Goal: Transaction & Acquisition: Purchase product/service

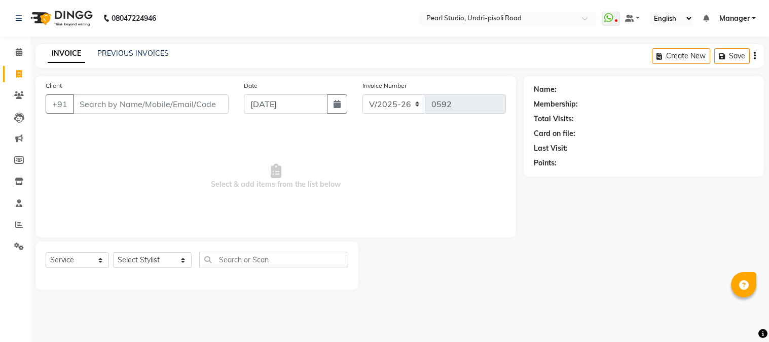
select select "5290"
select select "service"
click at [148, 256] on select "Select Stylist Kala Manager [PERSON_NAME] [PERSON_NAME] [PERSON_NAME] Akshay [P…" at bounding box center [152, 260] width 79 height 16
select select "71778"
click at [113, 252] on select "Select Stylist Kala Manager [PERSON_NAME] [PERSON_NAME] [PERSON_NAME] Akshay [P…" at bounding box center [152, 260] width 79 height 16
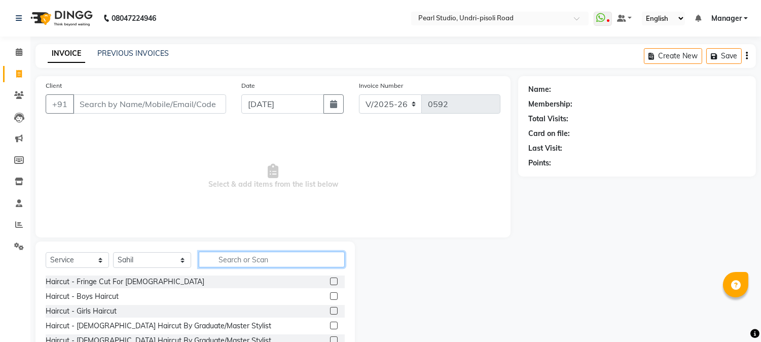
click at [216, 262] on input "text" at bounding box center [272, 259] width 146 height 16
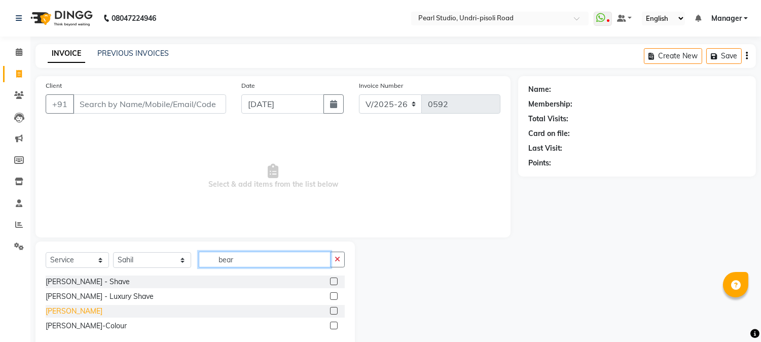
type input "bear"
click at [73, 307] on div "[PERSON_NAME]" at bounding box center [74, 311] width 57 height 11
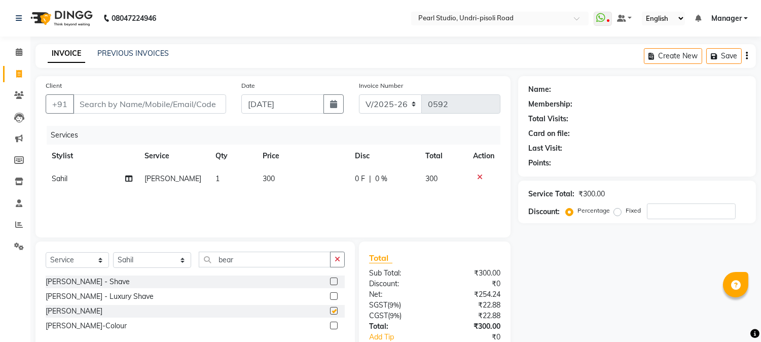
checkbox input "false"
click at [271, 175] on span "300" at bounding box center [268, 178] width 12 height 9
select select "71778"
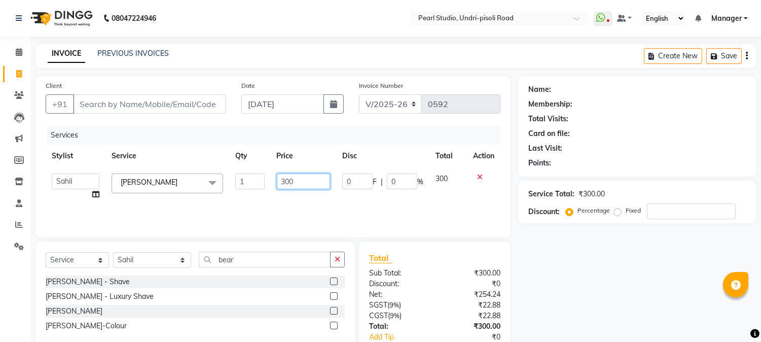
drag, startPoint x: 315, startPoint y: 183, endPoint x: 264, endPoint y: 176, distance: 51.7
click at [265, 177] on tr "Kala Manager [PERSON_NAME] [PERSON_NAME] [PERSON_NAME] [PERSON_NAME] [PERSON_NA…" at bounding box center [273, 186] width 455 height 39
type input "250"
click at [580, 262] on div "Name: Membership: Total Visits: Card on file: Last Visit: Points: Service Total…" at bounding box center [640, 233] width 245 height 314
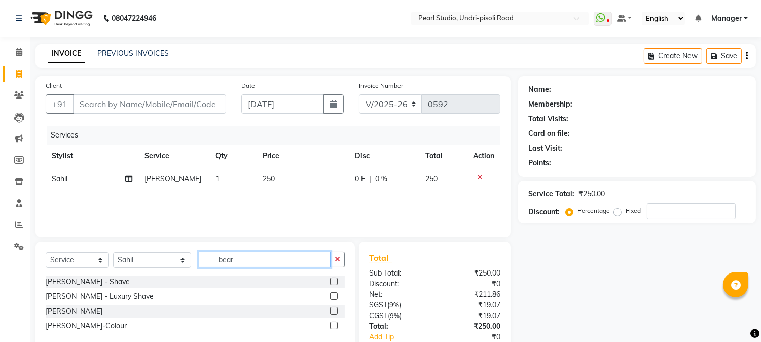
drag, startPoint x: 235, startPoint y: 262, endPoint x: 168, endPoint y: 251, distance: 67.3
click at [168, 251] on div "Select Service Product Membership Package Voucher Prepaid Gift Card Select Styl…" at bounding box center [195, 263] width 299 height 24
type input "chin"
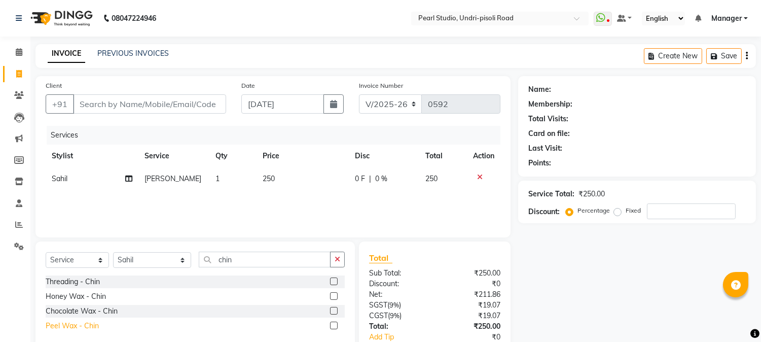
click at [83, 324] on div "Peel Wax - Chin" at bounding box center [72, 325] width 53 height 11
checkbox input "false"
click at [268, 204] on span "200" at bounding box center [268, 201] width 12 height 9
select select "71778"
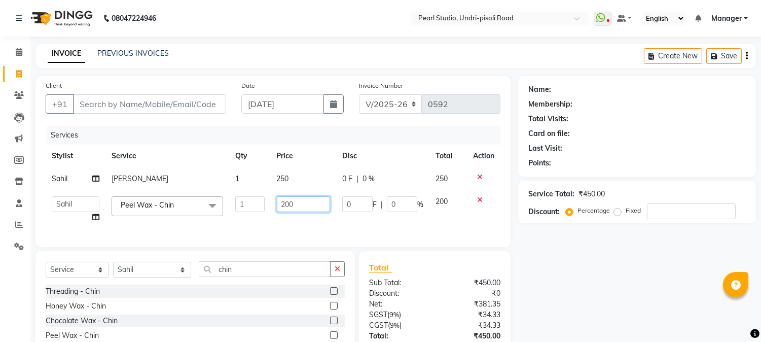
drag, startPoint x: 289, startPoint y: 200, endPoint x: 257, endPoint y: 189, distance: 33.8
click at [257, 189] on tbody "[PERSON_NAME] 1 250 0 F | 0 % 250 Kala Manager [PERSON_NAME] [PERSON_NAME] [PER…" at bounding box center [273, 197] width 455 height 61
type input "150"
click at [636, 273] on div "Name: Membership: Total Visits: Card on file: Last Visit: Points: Service Total…" at bounding box center [640, 238] width 245 height 324
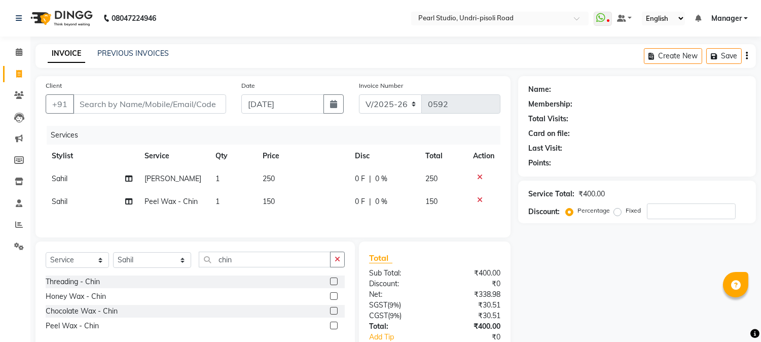
click at [219, 201] on td "1" at bounding box center [232, 201] width 47 height 23
select select "71778"
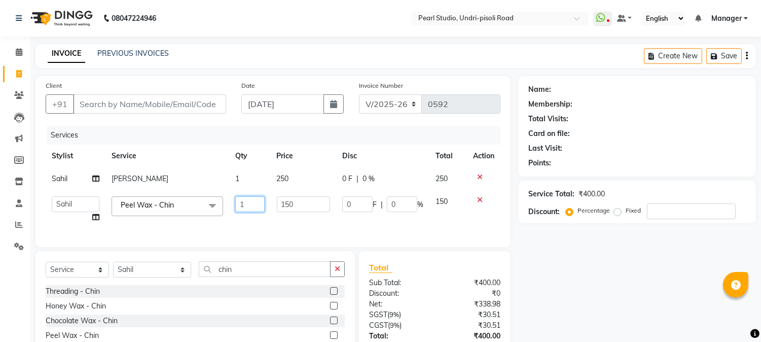
drag, startPoint x: 248, startPoint y: 204, endPoint x: 201, endPoint y: 198, distance: 48.0
click at [201, 198] on tr "Kala Manager [PERSON_NAME] [PERSON_NAME] [PERSON_NAME] [PERSON_NAME] [PERSON_NA…" at bounding box center [273, 209] width 455 height 39
type input "2"
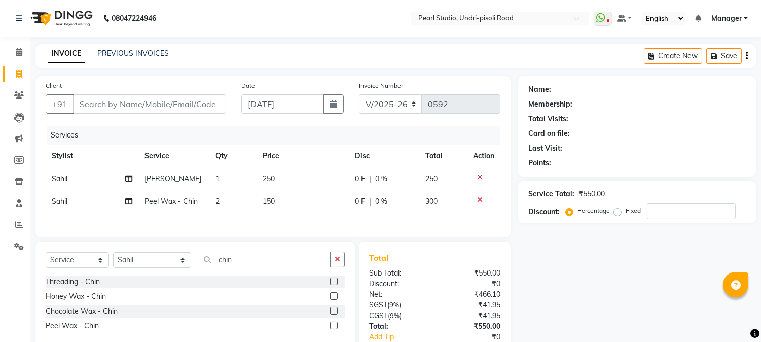
click at [615, 276] on div "Name: Membership: Total Visits: Card on file: Last Visit: Points: Service Total…" at bounding box center [640, 233] width 245 height 314
click at [166, 105] on input "Client" at bounding box center [149, 103] width 153 height 19
click at [135, 105] on input "Client" at bounding box center [149, 103] width 153 height 19
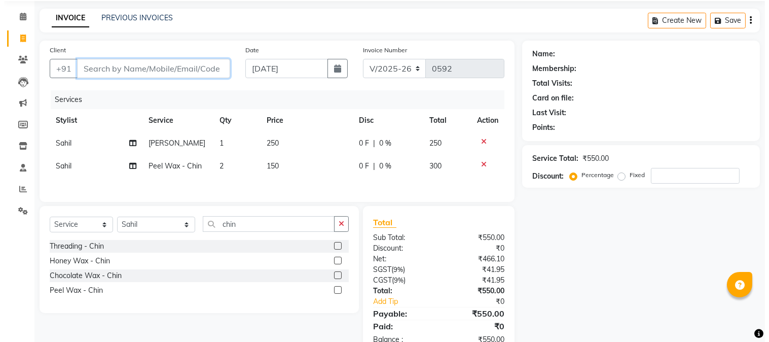
scroll to position [66, 0]
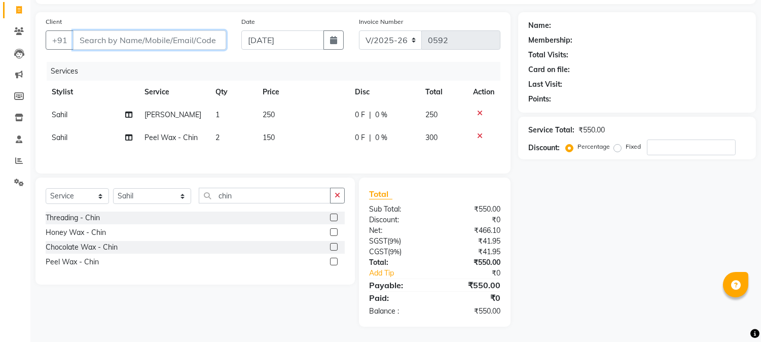
click at [149, 41] on input "Client" at bounding box center [149, 39] width 153 height 19
type input "8"
type input "0"
type input "8446003042"
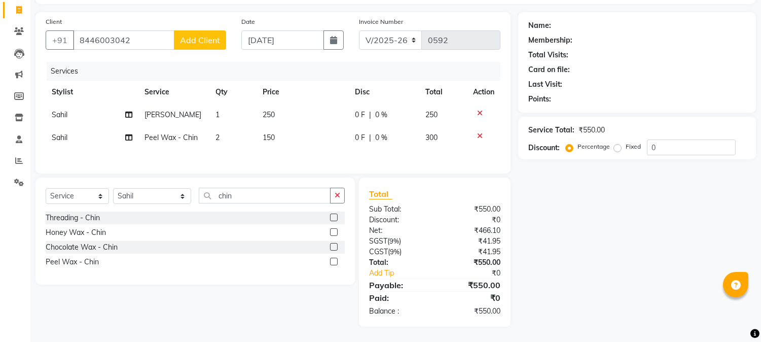
click at [196, 36] on span "Add Client" at bounding box center [200, 40] width 40 height 10
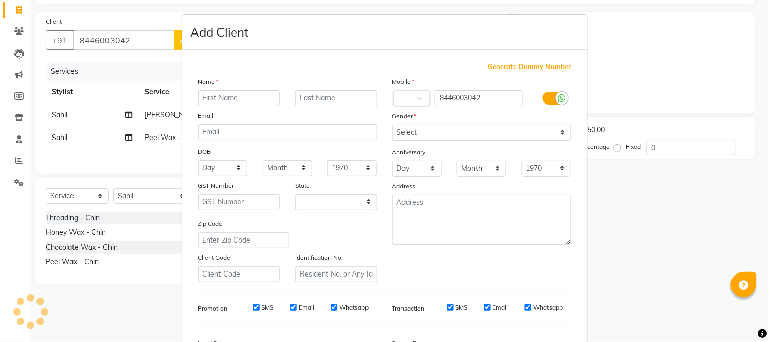
select select "22"
type input "[PERSON_NAME]"
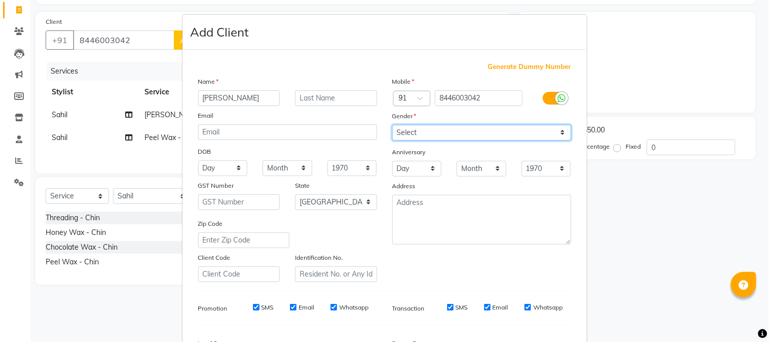
click at [415, 132] on select "Select [DEMOGRAPHIC_DATA] [DEMOGRAPHIC_DATA] Other Prefer Not To Say" at bounding box center [481, 133] width 179 height 16
select select "[DEMOGRAPHIC_DATA]"
click at [392, 125] on select "Select [DEMOGRAPHIC_DATA] [DEMOGRAPHIC_DATA] Other Prefer Not To Say" at bounding box center [481, 133] width 179 height 16
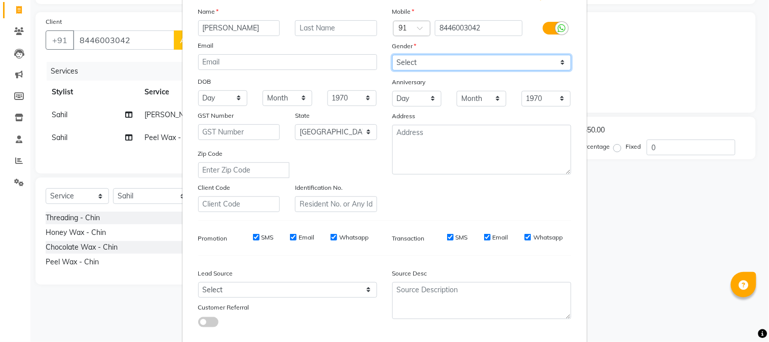
scroll to position [127, 0]
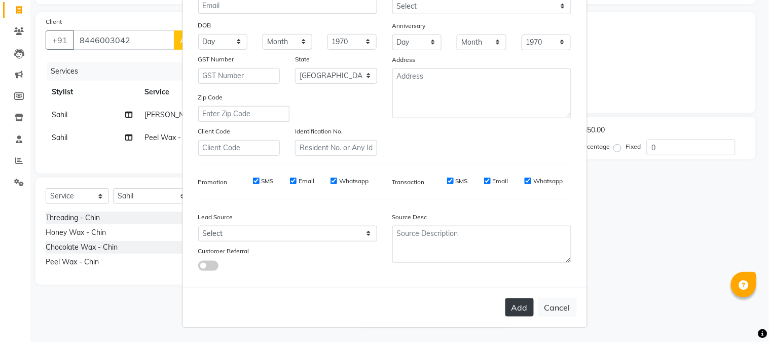
click at [508, 311] on button "Add" at bounding box center [519, 307] width 28 height 18
select select
select select "null"
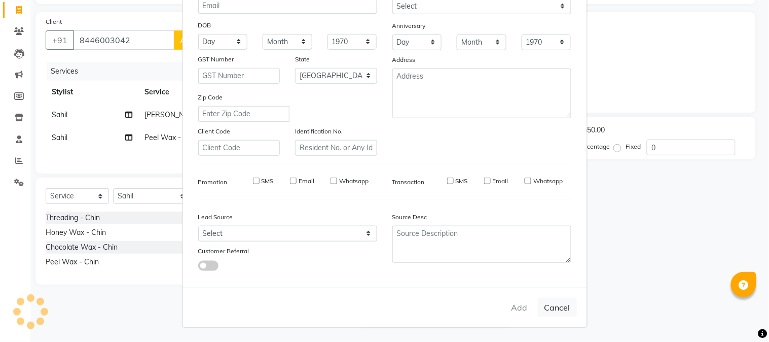
select select
checkbox input "false"
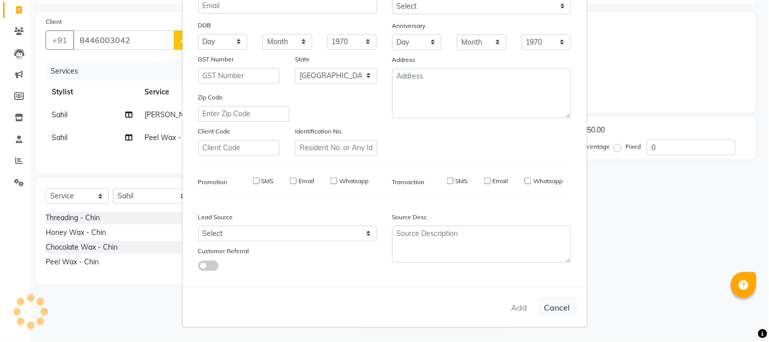
checkbox input "false"
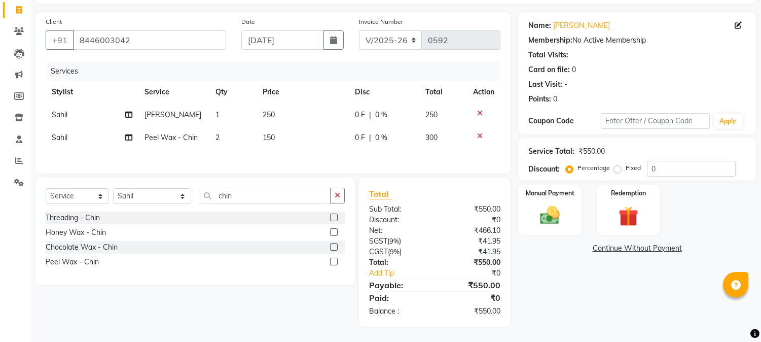
click at [736, 27] on icon at bounding box center [737, 25] width 7 height 7
select select "22"
select select "[DEMOGRAPHIC_DATA]"
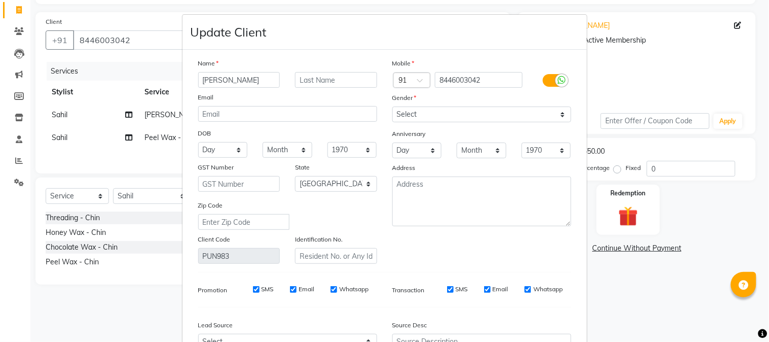
click at [252, 82] on input "[PERSON_NAME]" at bounding box center [239, 80] width 82 height 16
click at [203, 82] on input "[PERSON_NAME]" at bounding box center [239, 80] width 82 height 16
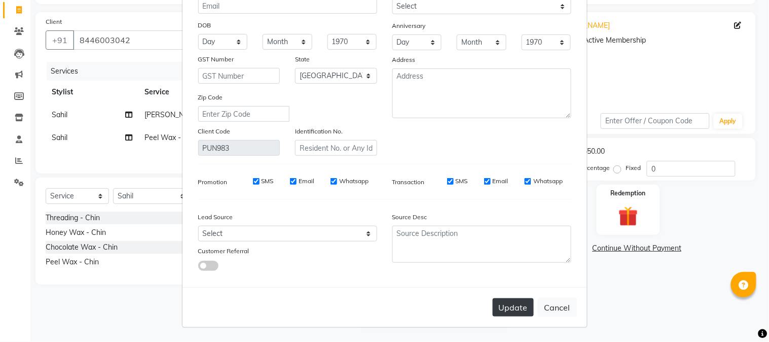
type input "[PERSON_NAME]"
click at [502, 306] on button "Update" at bounding box center [513, 307] width 41 height 18
select select
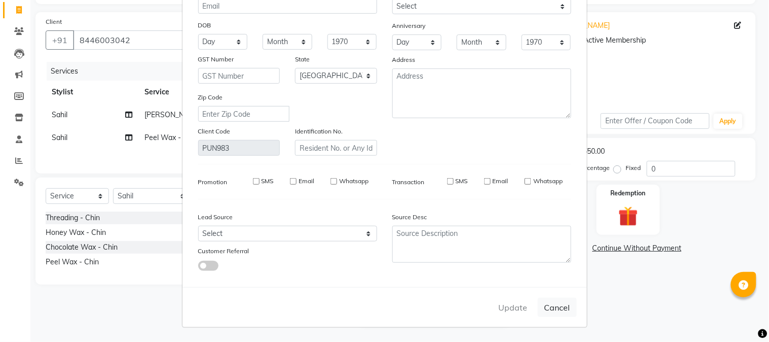
select select "null"
select select
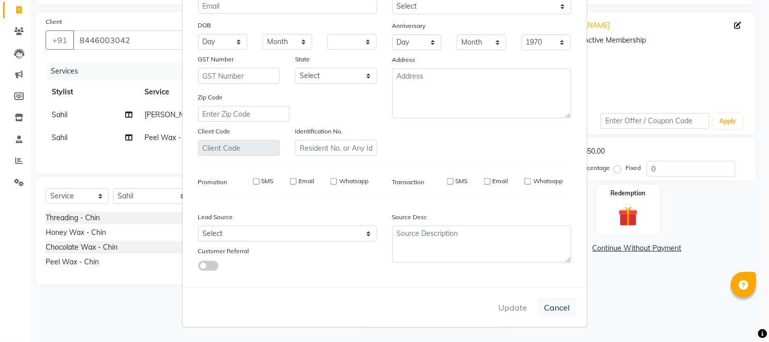
checkbox input "false"
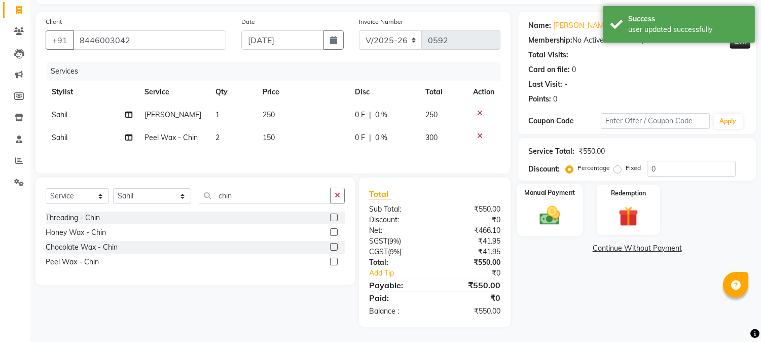
click at [541, 219] on img at bounding box center [549, 216] width 33 height 24
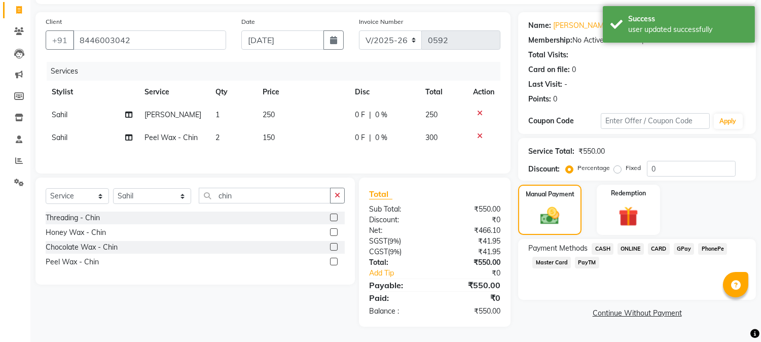
click at [588, 262] on span "PayTM" at bounding box center [587, 262] width 24 height 12
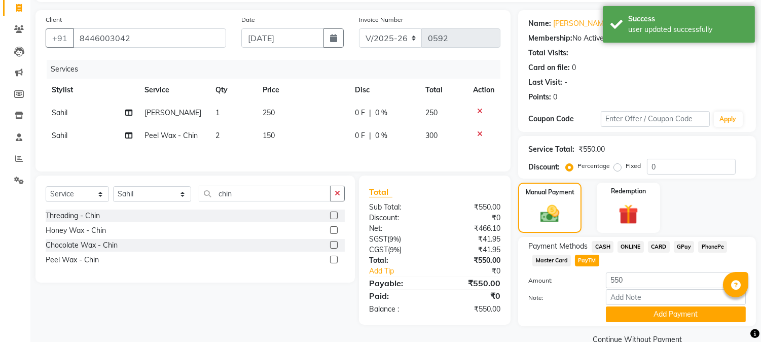
scroll to position [86, 0]
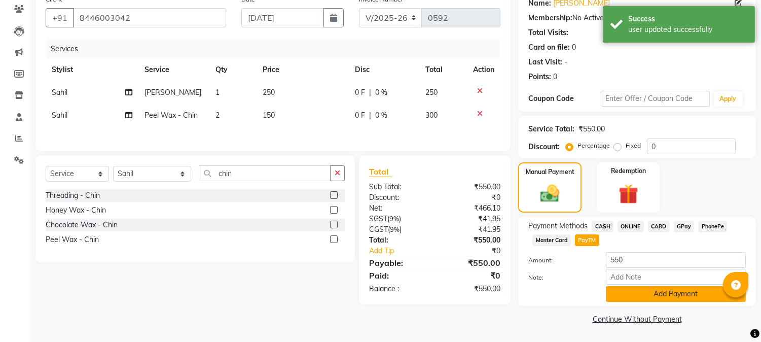
click at [639, 296] on button "Add Payment" at bounding box center [676, 294] width 140 height 16
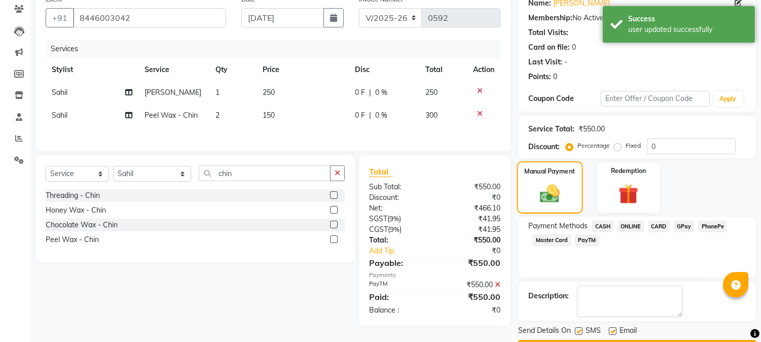
scroll to position [114, 0]
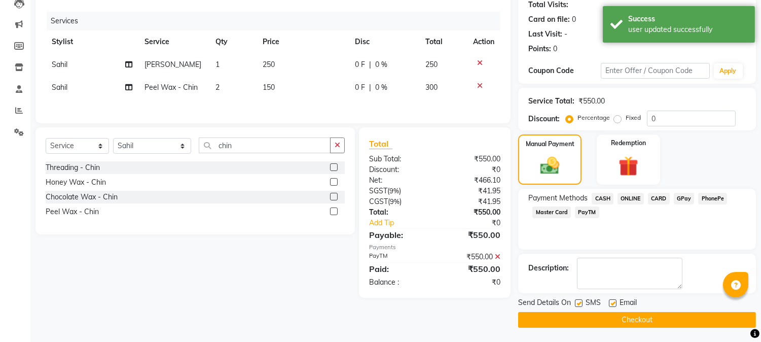
click at [592, 319] on button "Checkout" at bounding box center [637, 320] width 238 height 16
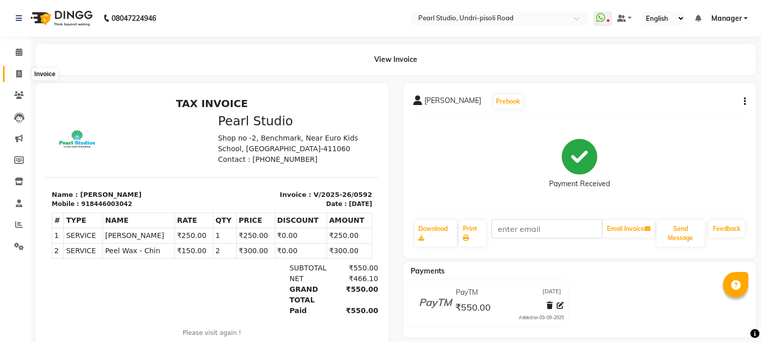
click at [18, 73] on icon at bounding box center [19, 74] width 6 height 8
select select "service"
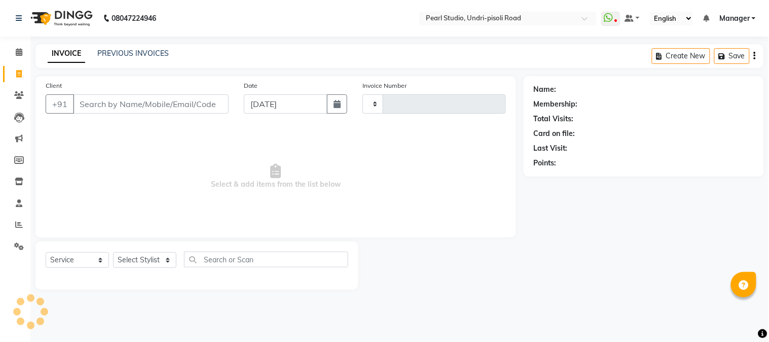
type input "0593"
select select "5290"
click at [153, 256] on select "Select Stylist Kala Manager [PERSON_NAME] [PERSON_NAME] [PERSON_NAME] Akshay [P…" at bounding box center [152, 260] width 79 height 16
select select "63726"
click at [113, 252] on select "Select Stylist Kala Manager [PERSON_NAME] [PERSON_NAME] [PERSON_NAME] Akshay [P…" at bounding box center [152, 260] width 79 height 16
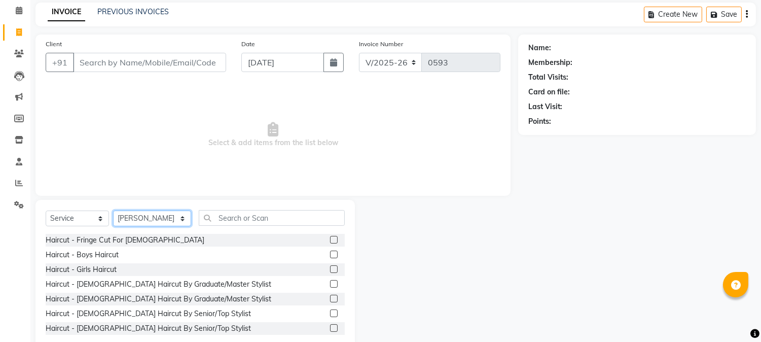
scroll to position [64, 0]
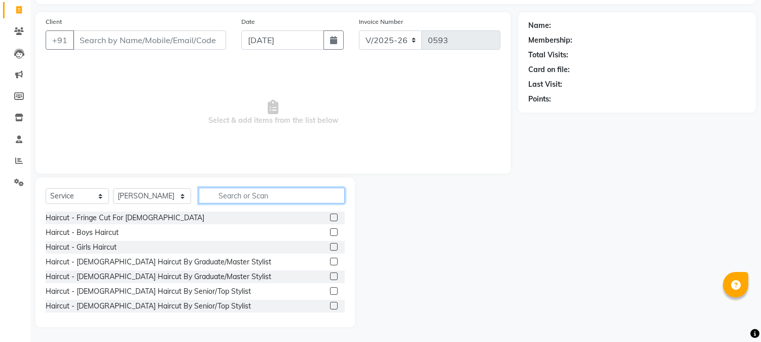
click at [222, 196] on input "text" at bounding box center [272, 195] width 146 height 16
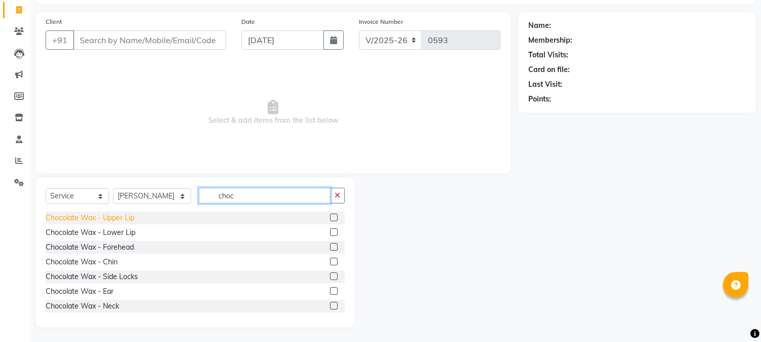
type input "choc"
click at [124, 217] on div "Chocolate Wax - Upper Lip" at bounding box center [90, 217] width 89 height 11
checkbox input "false"
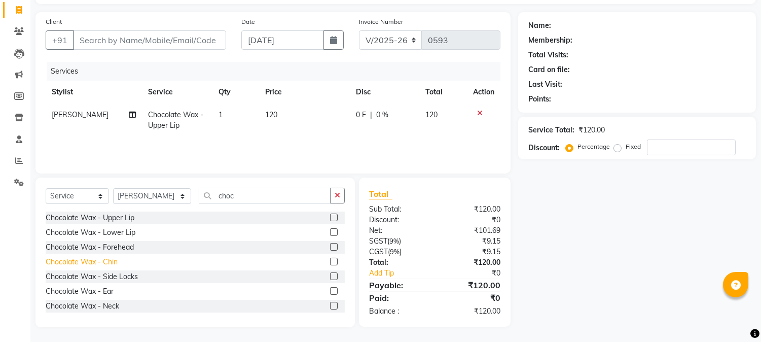
click at [110, 264] on div "Chocolate Wax - Chin" at bounding box center [82, 261] width 72 height 11
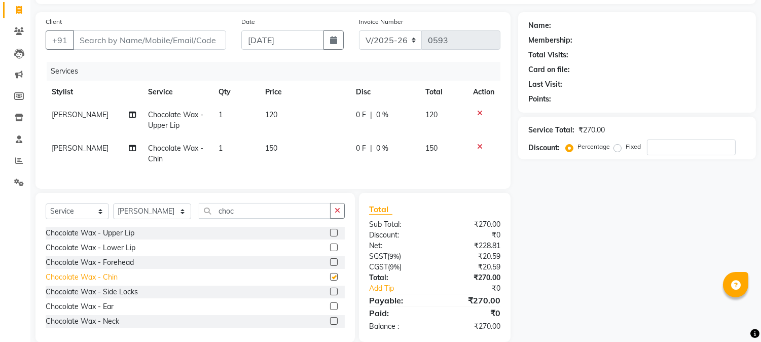
checkbox input "false"
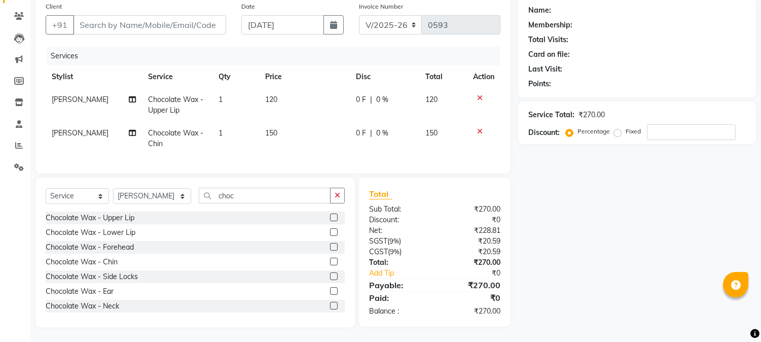
scroll to position [88, 0]
drag, startPoint x: 232, startPoint y: 196, endPoint x: 177, endPoint y: 194, distance: 54.3
click at [177, 194] on div "Select Service Product Membership Package Voucher Prepaid Gift Card Select Styl…" at bounding box center [195, 199] width 299 height 24
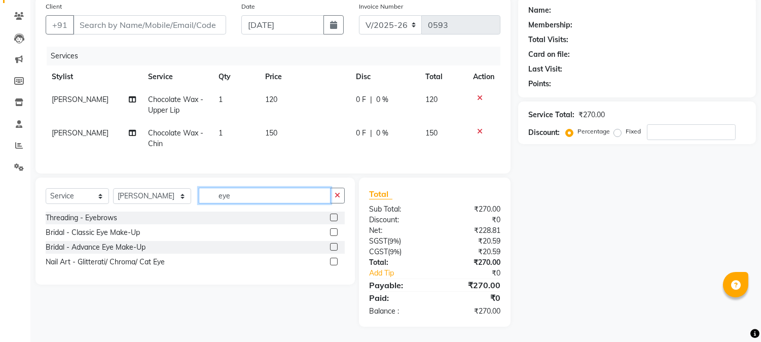
scroll to position [87, 0]
type input "eye"
click at [86, 221] on div "Threading - Eyebrows" at bounding box center [81, 217] width 71 height 11
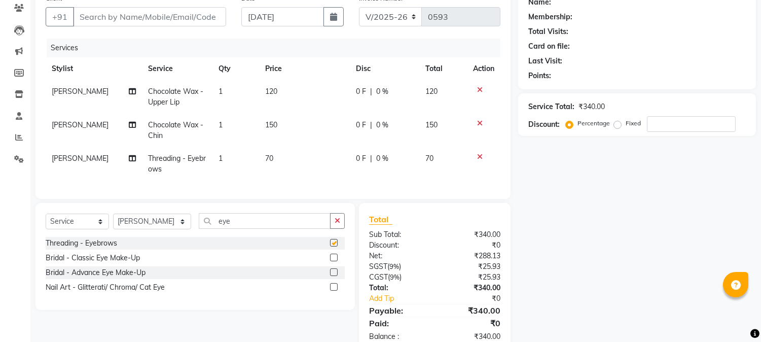
checkbox input "false"
click at [266, 89] on span "120" at bounding box center [271, 91] width 12 height 9
select select "63726"
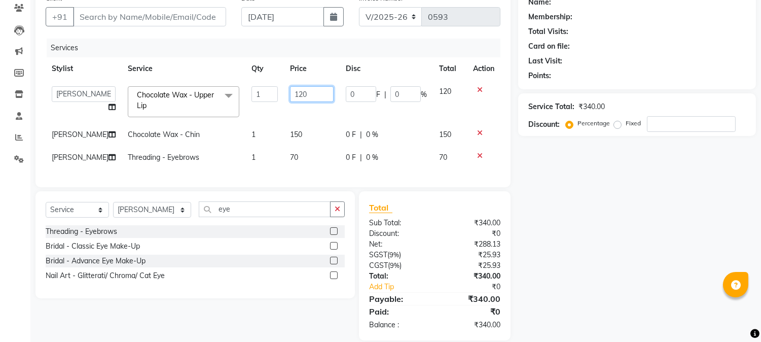
drag, startPoint x: 325, startPoint y: 96, endPoint x: 226, endPoint y: 93, distance: 99.4
click at [226, 93] on tr "Kala Manager [PERSON_NAME] [PERSON_NAME] [PERSON_NAME] [PERSON_NAME] [PERSON_NA…" at bounding box center [273, 101] width 455 height 43
type input "150"
click at [646, 198] on div "Name: Membership: Total Visits: Card on file: Last Visit: Points: Service Total…" at bounding box center [640, 164] width 245 height 351
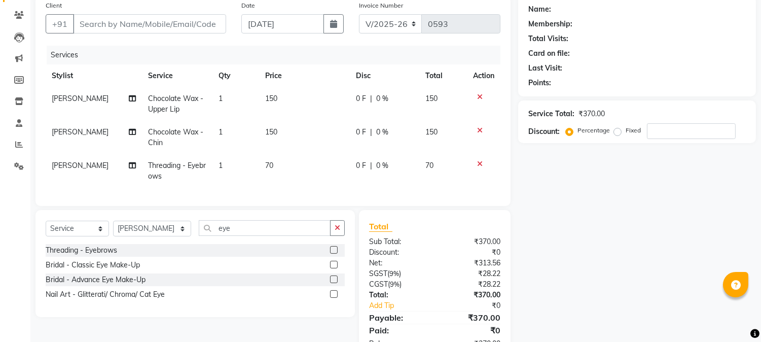
scroll to position [46, 0]
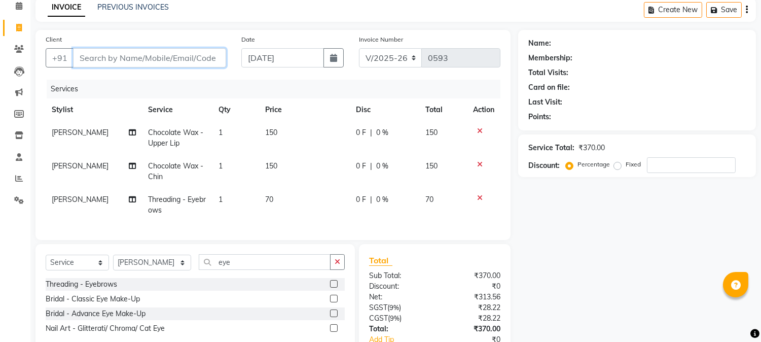
click at [155, 56] on input "Client" at bounding box center [149, 57] width 153 height 19
type input "9"
type input "0"
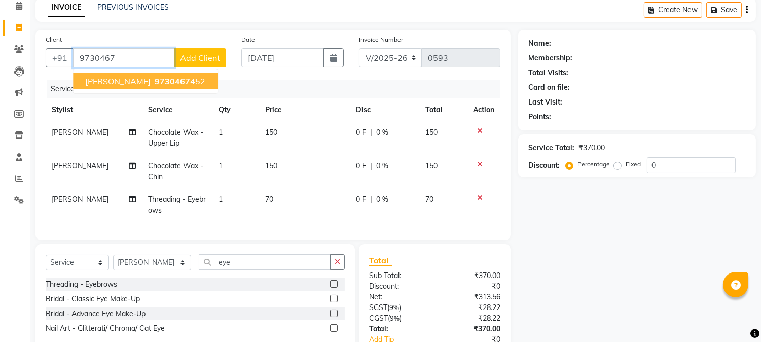
click at [137, 82] on span "[PERSON_NAME]" at bounding box center [117, 81] width 65 height 10
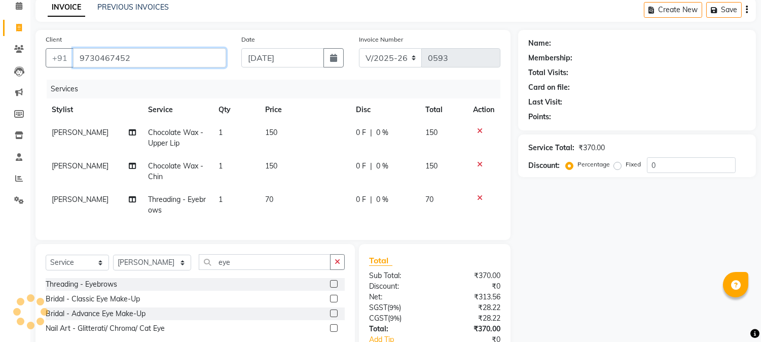
type input "9730467452"
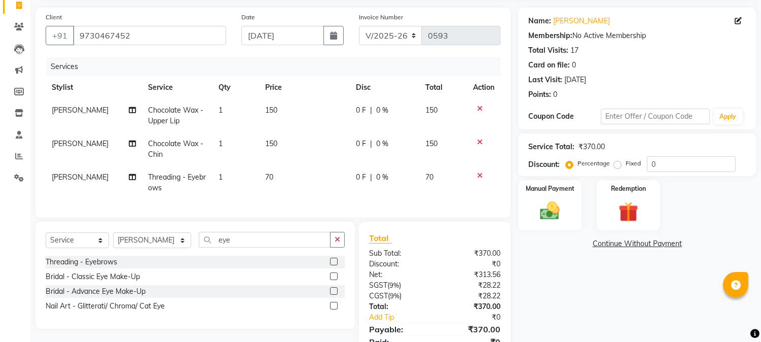
scroll to position [121, 0]
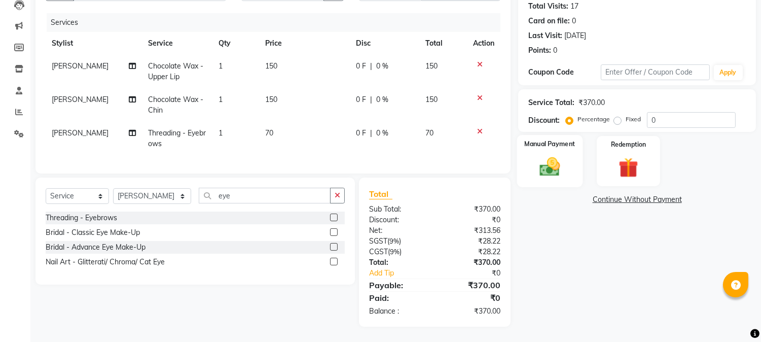
click at [549, 161] on img at bounding box center [549, 167] width 33 height 24
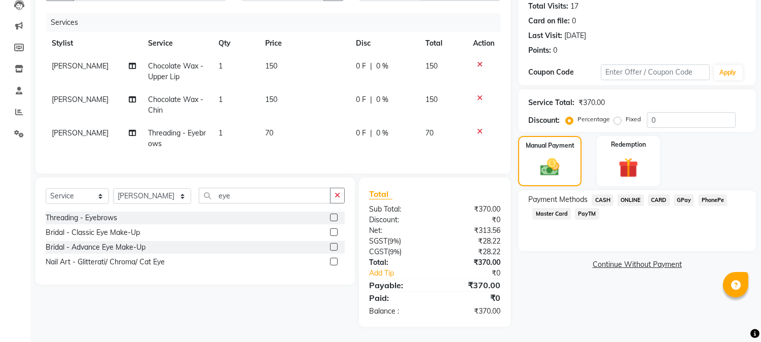
click at [585, 208] on span "PayTM" at bounding box center [587, 214] width 24 height 12
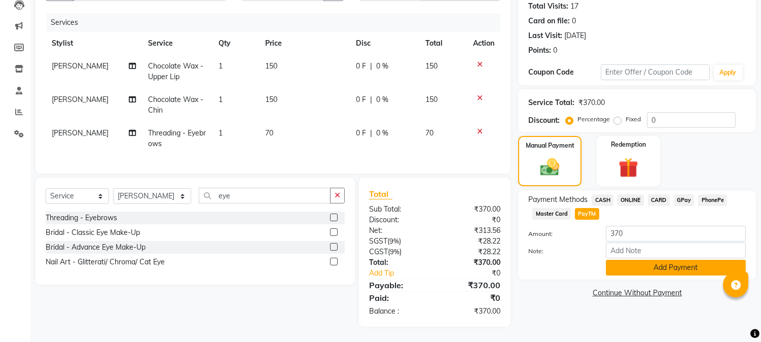
click at [622, 259] on button "Add Payment" at bounding box center [676, 267] width 140 height 16
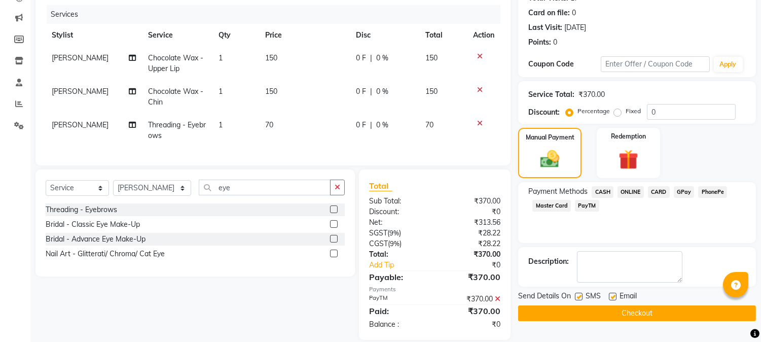
click at [559, 312] on button "Checkout" at bounding box center [637, 313] width 238 height 16
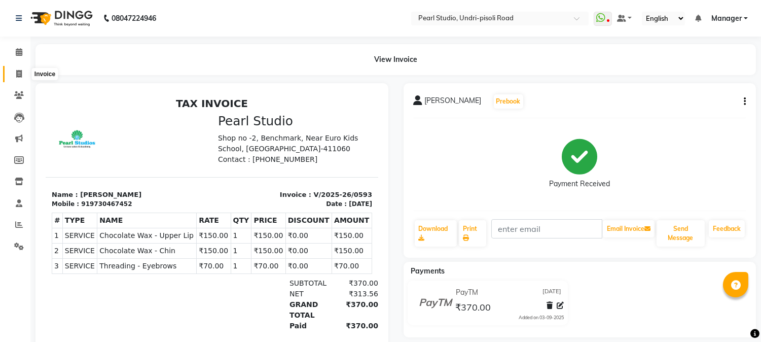
click at [14, 78] on span at bounding box center [19, 74] width 18 height 12
select select "service"
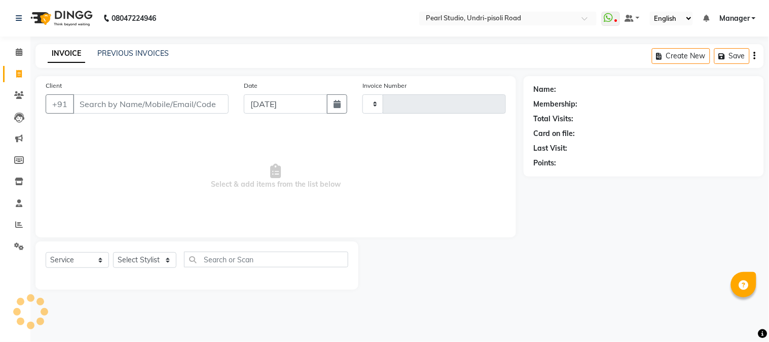
type input "0594"
select select "5290"
click at [390, 193] on span "Select & add items from the list below" at bounding box center [276, 176] width 460 height 101
drag, startPoint x: 390, startPoint y: 193, endPoint x: 163, endPoint y: 184, distance: 227.7
click at [163, 184] on span "Select & add items from the list below" at bounding box center [276, 176] width 460 height 101
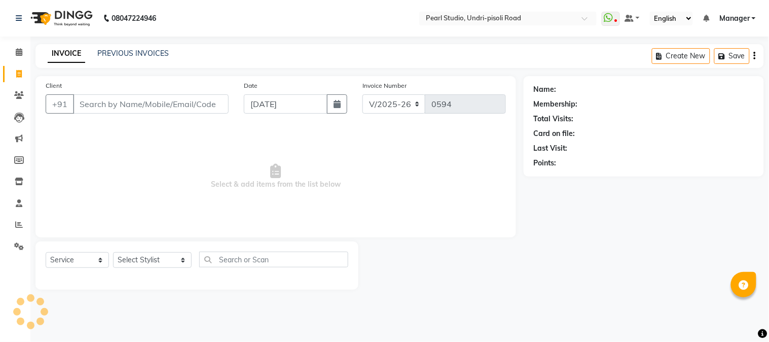
click at [163, 184] on span "Select & add items from the list below" at bounding box center [276, 176] width 460 height 101
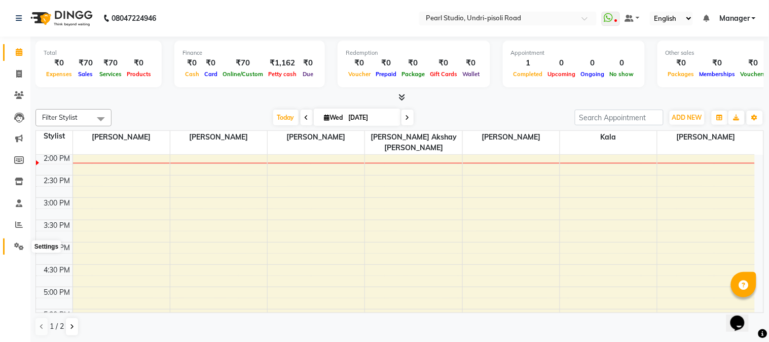
click at [17, 244] on icon at bounding box center [19, 246] width 10 height 8
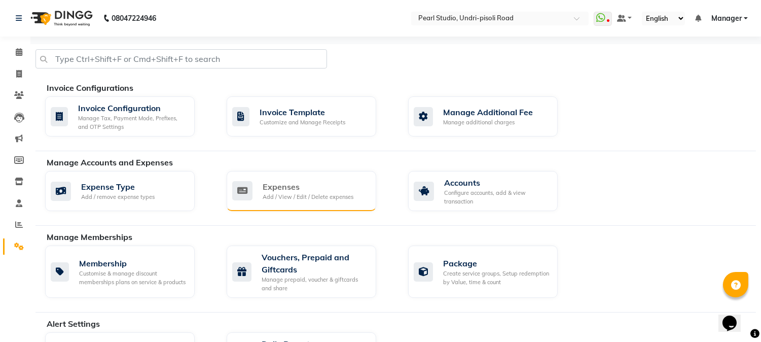
click at [301, 193] on div "Add / View / Edit / Delete expenses" at bounding box center [307, 197] width 91 height 9
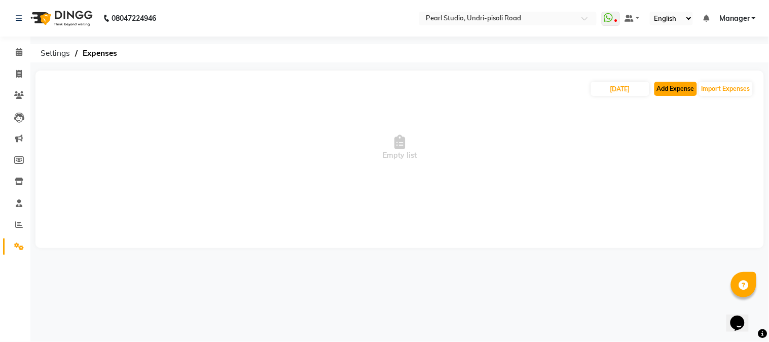
click at [683, 88] on button "Add Expense" at bounding box center [675, 89] width 43 height 14
select select "1"
select select "4203"
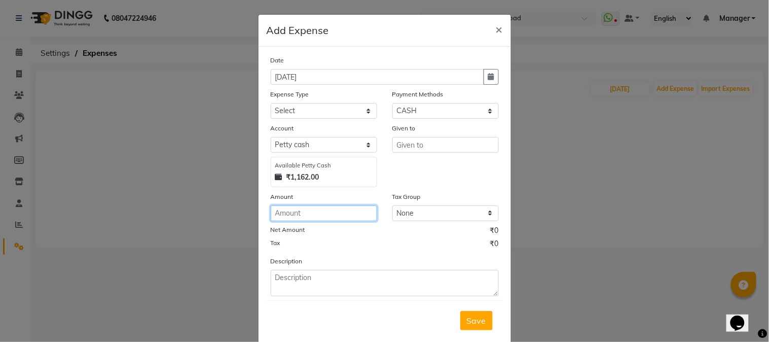
click at [304, 216] on input "number" at bounding box center [324, 213] width 106 height 16
type input "1000"
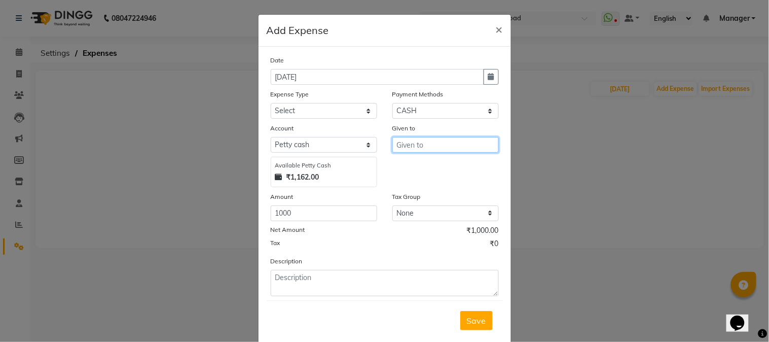
click at [401, 148] on input "text" at bounding box center [445, 145] width 106 height 16
type input "Jyoti Maam"
click at [315, 102] on div "Expense Type" at bounding box center [324, 96] width 106 height 14
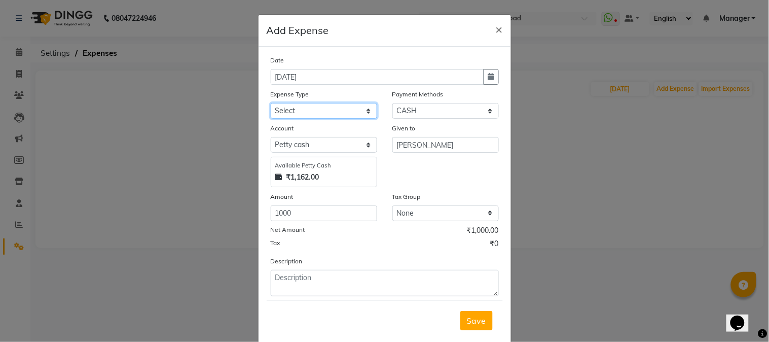
click at [315, 110] on select "Select Advance Salary Bank charges Car maintenance Cash transfer to bank Cash t…" at bounding box center [324, 111] width 106 height 16
select select "8567"
click at [271, 103] on select "Select Advance Salary Bank charges Car maintenance Cash transfer to bank Cash t…" at bounding box center [324, 111] width 106 height 16
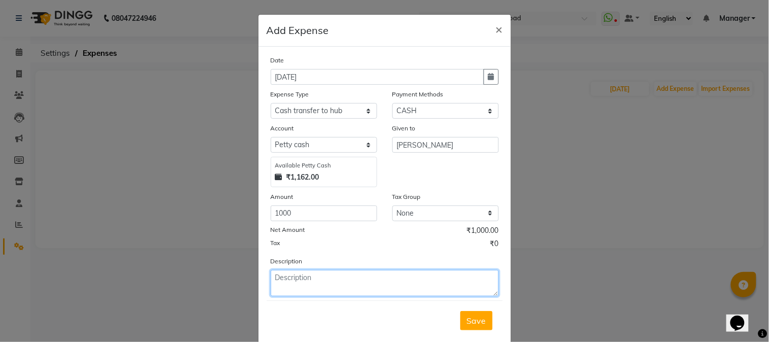
click at [336, 282] on textarea at bounding box center [385, 283] width 228 height 26
type textarea "cash Given From Counter"
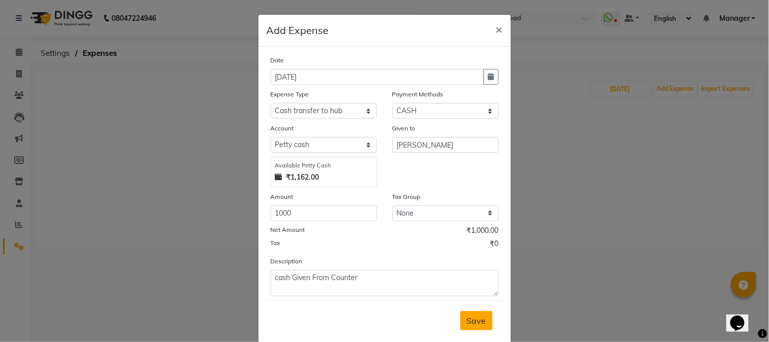
click at [468, 322] on span "Save" at bounding box center [476, 320] width 19 height 10
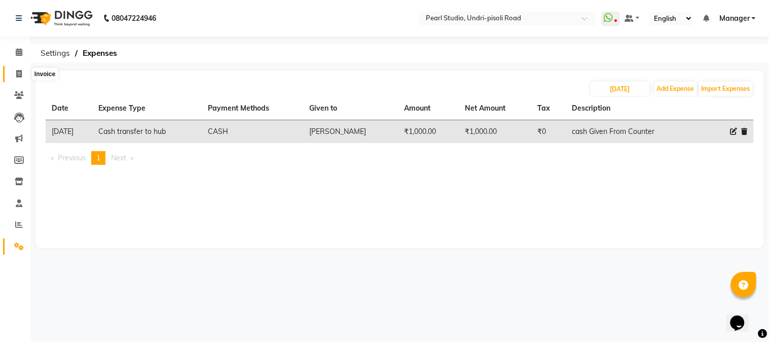
click at [14, 77] on span at bounding box center [19, 74] width 18 height 12
select select "service"
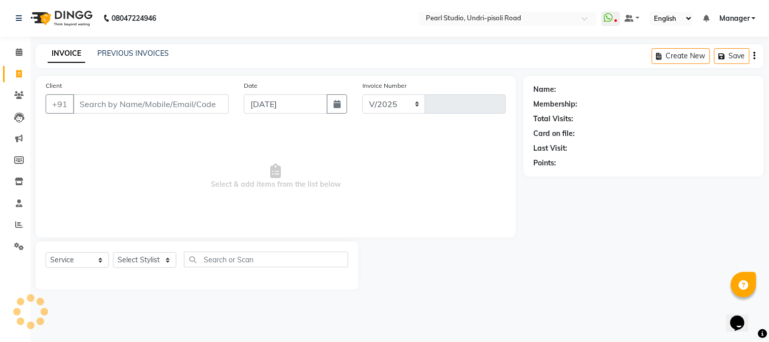
select select "5290"
type input "0592"
drag, startPoint x: 199, startPoint y: -68, endPoint x: 396, endPoint y: 363, distance: 474.6
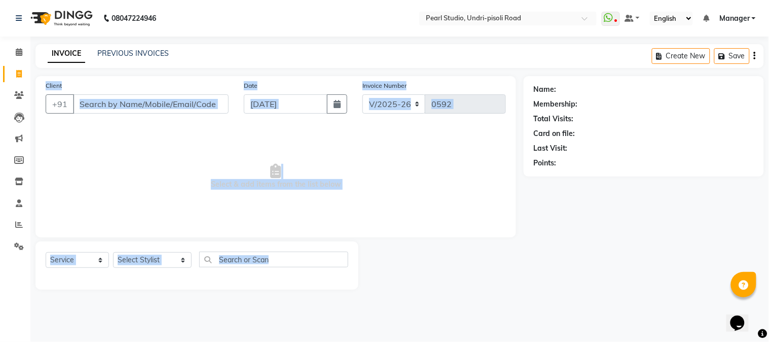
click at [435, 161] on span "Select & add items from the list below" at bounding box center [276, 176] width 460 height 101
click at [493, 269] on div at bounding box center [440, 265] width 165 height 48
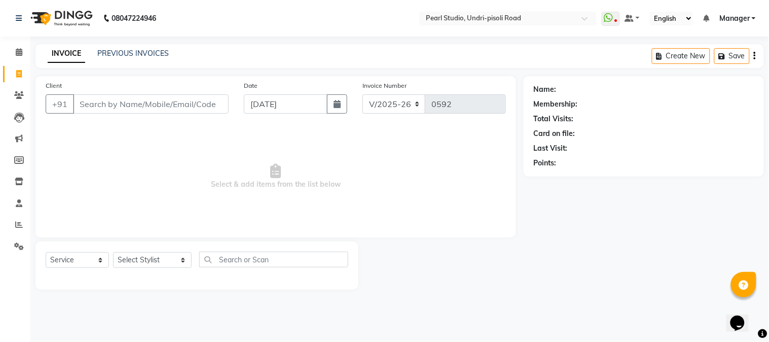
click at [493, 269] on div at bounding box center [440, 265] width 165 height 48
click at [153, 257] on select "Select Stylist Kala Manager [PERSON_NAME] [PERSON_NAME] [PERSON_NAME] Akshay [P…" at bounding box center [152, 260] width 79 height 16
select select "63726"
click at [113, 252] on select "Select Stylist Kala Manager [PERSON_NAME] [PERSON_NAME] [PERSON_NAME] Akshay [P…" at bounding box center [152, 260] width 79 height 16
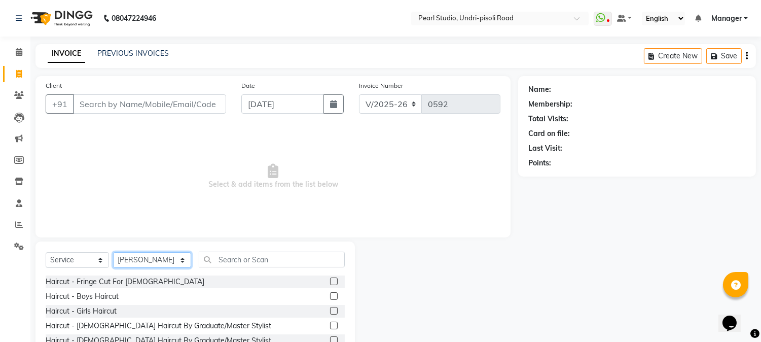
scroll to position [64, 0]
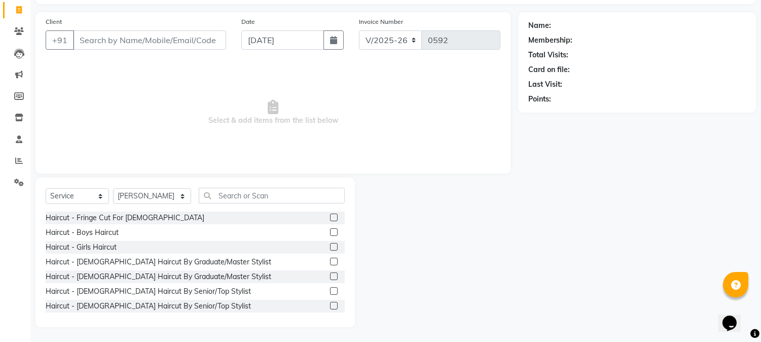
click at [460, 256] on div at bounding box center [436, 251] width 163 height 149
